Goal: Task Accomplishment & Management: Complete application form

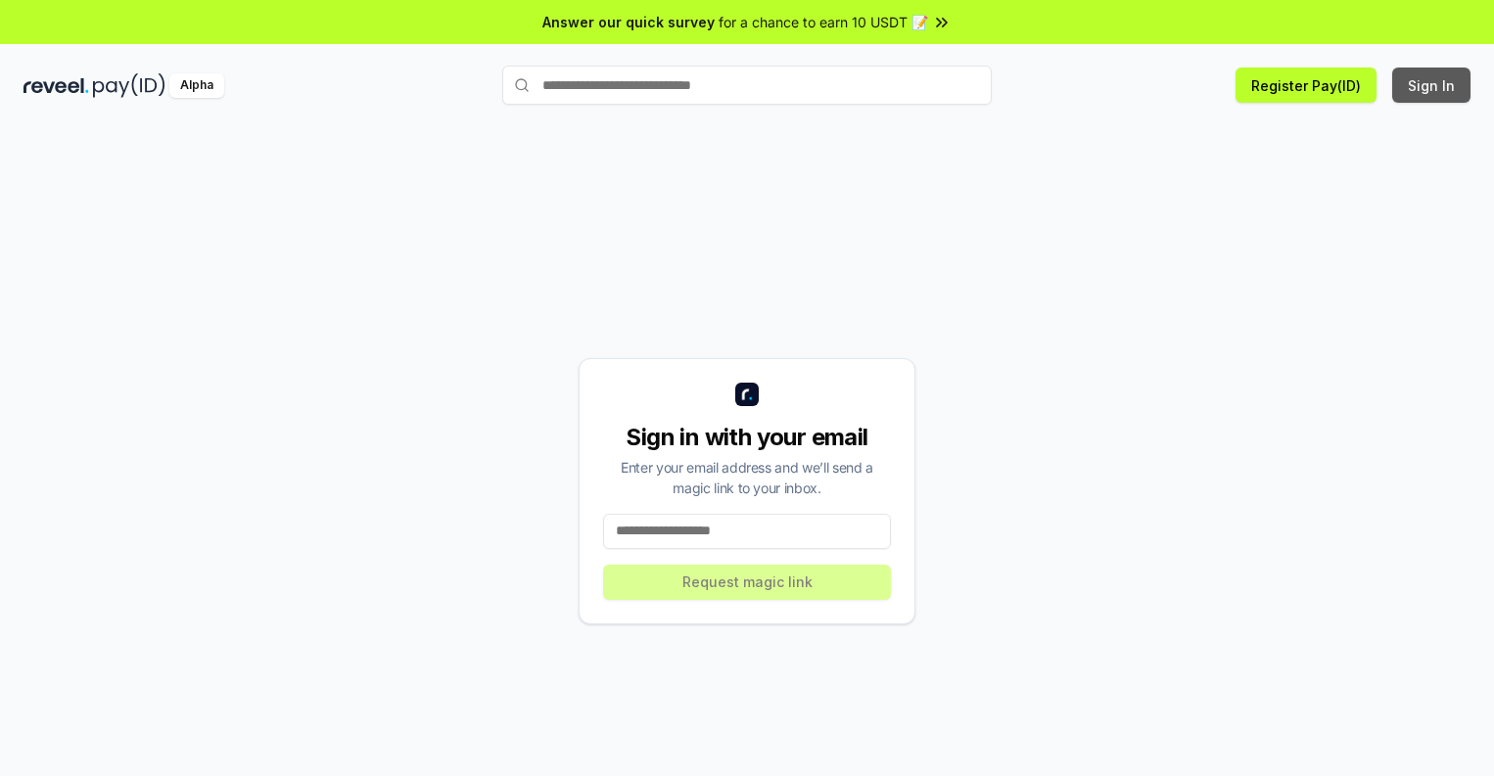
click at [1432, 85] on button "Sign In" at bounding box center [1431, 85] width 78 height 35
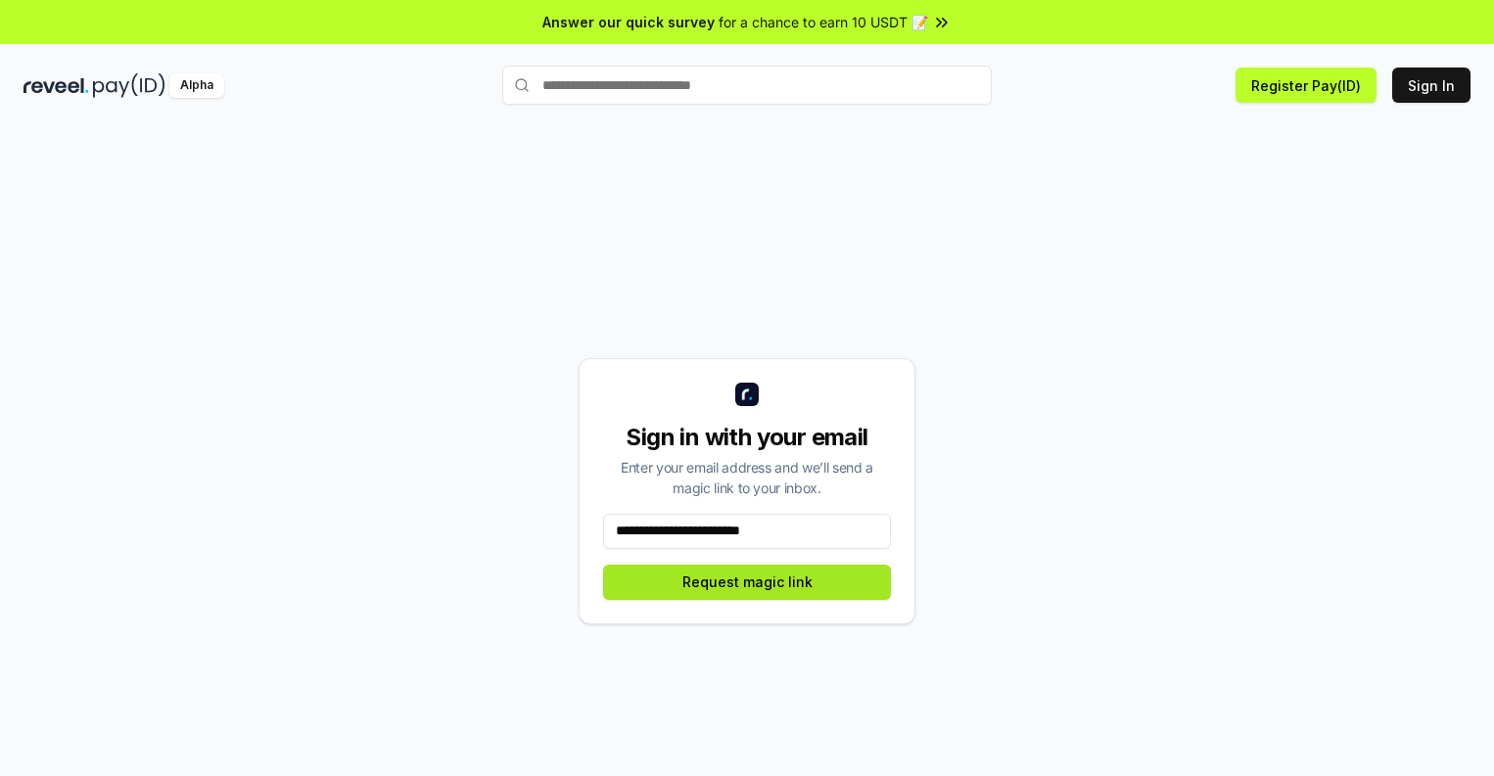
type input "**********"
click at [747, 582] on button "Request magic link" at bounding box center [747, 582] width 288 height 35
